Goal: Transaction & Acquisition: Purchase product/service

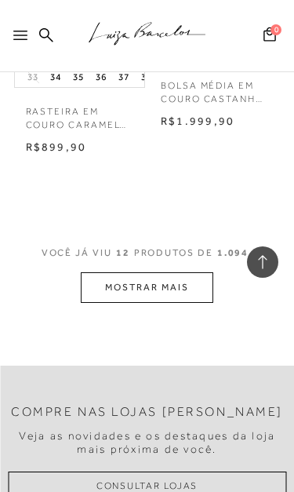
scroll to position [1951, 0]
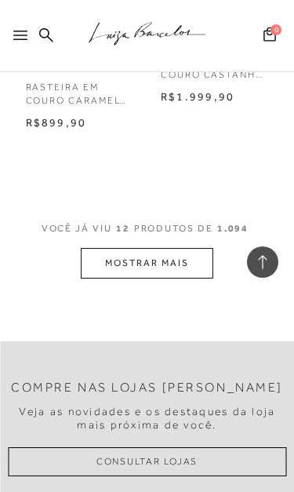
click at [163, 248] on button "MOSTRAR MAIS" at bounding box center [147, 263] width 132 height 31
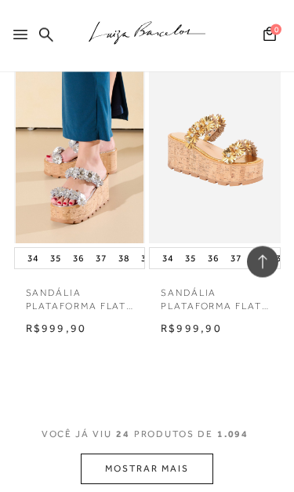
scroll to position [3621, 0]
click at [222, 316] on div "SANDÁLIA PLATAFORMA FLAT EM COURO PRATA COM FLORES APLICADAS 34" at bounding box center [147, 205] width 271 height 312
click at [146, 447] on button "MOSTRAR MAIS" at bounding box center [147, 469] width 132 height 31
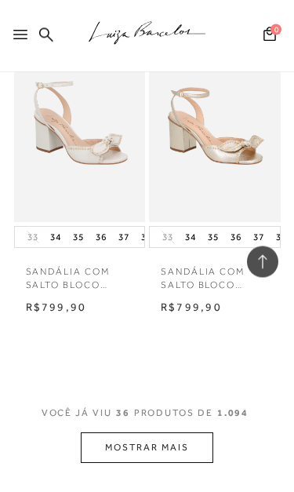
scroll to position [5630, 0]
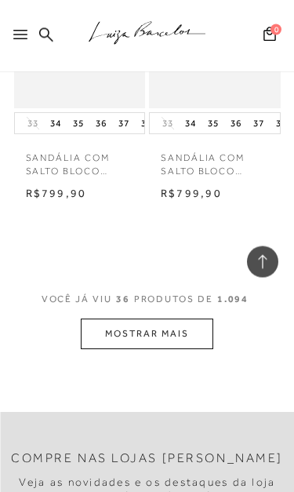
click at [166, 319] on button "MOSTRAR MAIS" at bounding box center [147, 334] width 132 height 31
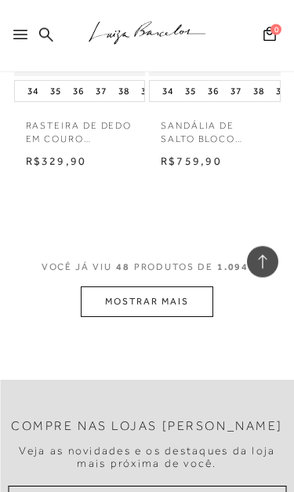
scroll to position [7544, 0]
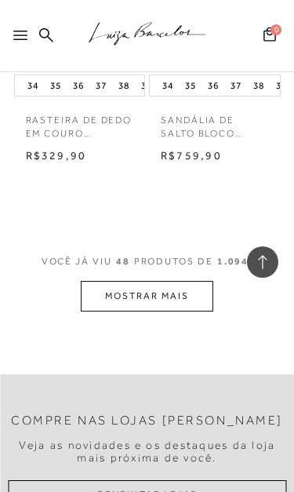
click at [151, 281] on button "MOSTRAR MAIS" at bounding box center [147, 296] width 132 height 31
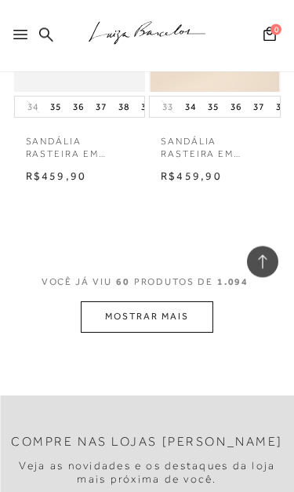
scroll to position [9407, 0]
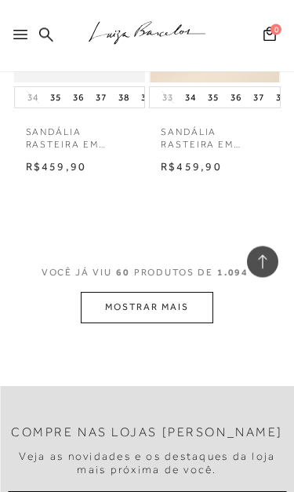
click at [151, 293] on button "MOSTRAR MAIS" at bounding box center [147, 308] width 132 height 31
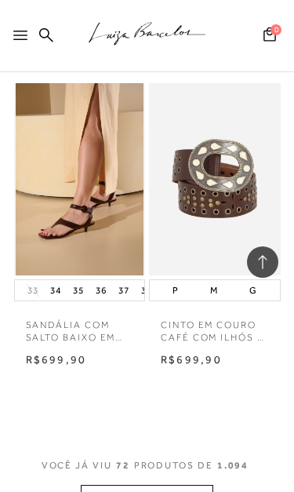
scroll to position [11141, 0]
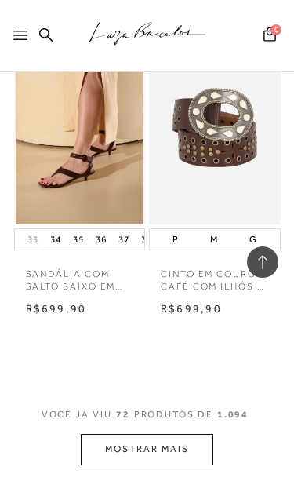
click at [156, 434] on button "MOSTRAR MAIS" at bounding box center [147, 449] width 132 height 31
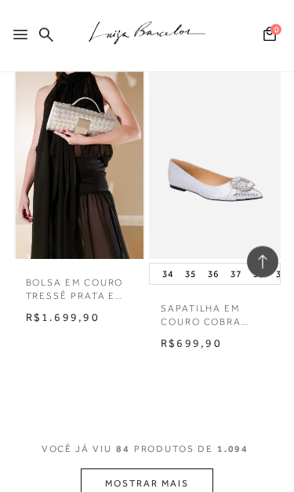
scroll to position [12981, 0]
click at [162, 447] on button "MOSTRAR MAIS" at bounding box center [147, 484] width 132 height 31
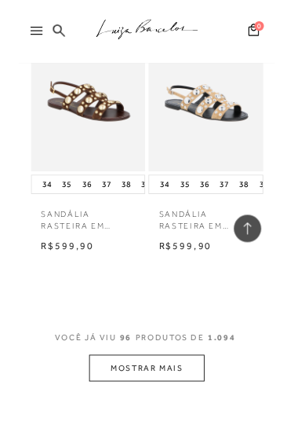
scroll to position [14873, 0]
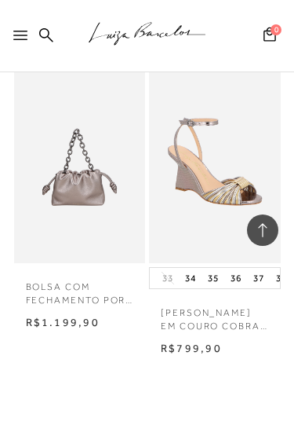
scroll to position [16503, 0]
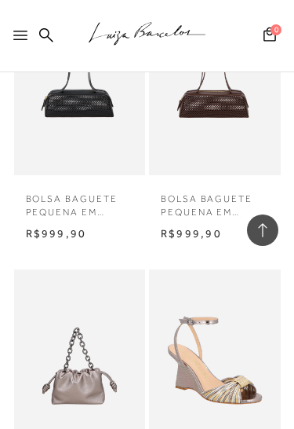
click at [221, 269] on img at bounding box center [215, 365] width 129 height 192
